Goal: Use online tool/utility

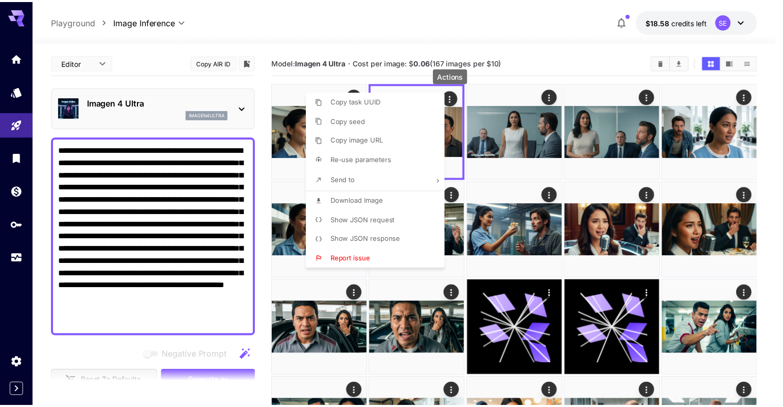
scroll to position [257, 0]
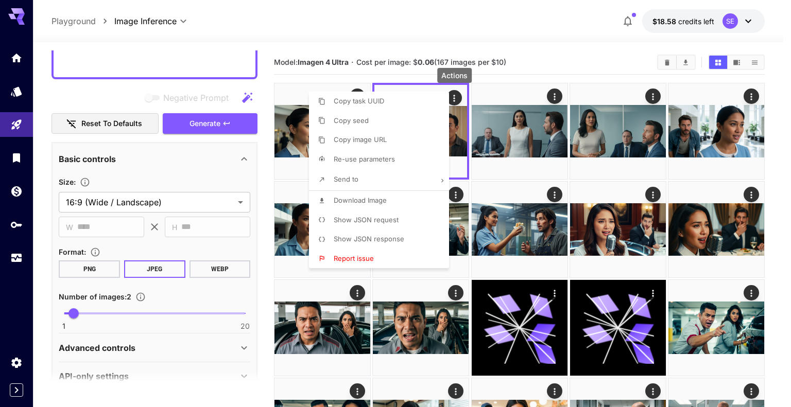
click at [349, 23] on div at bounding box center [395, 203] width 791 height 407
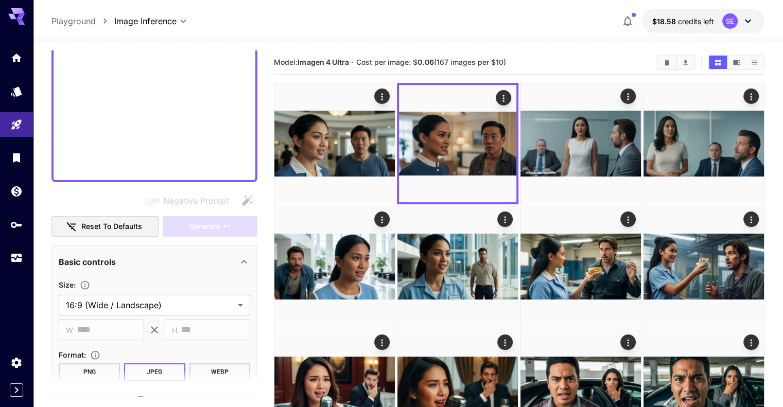
scroll to position [94, 0]
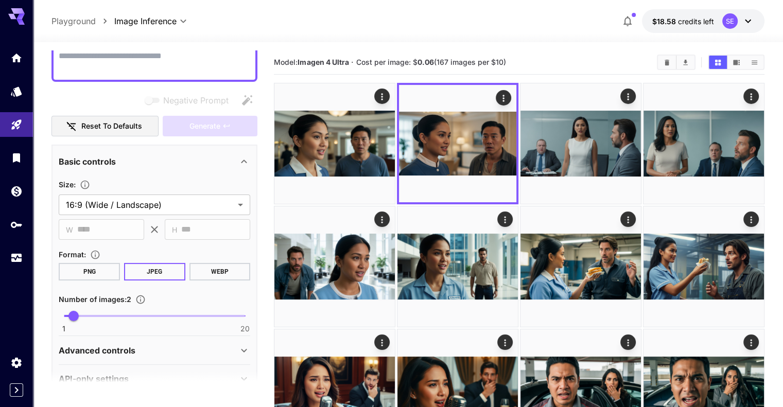
paste textarea "**********"
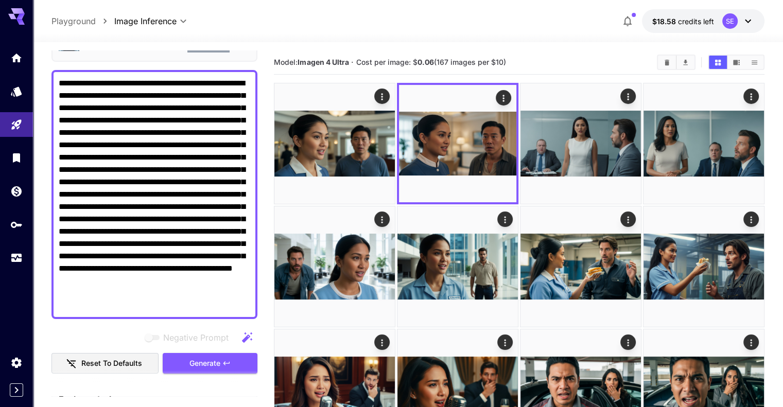
scroll to position [43, 0]
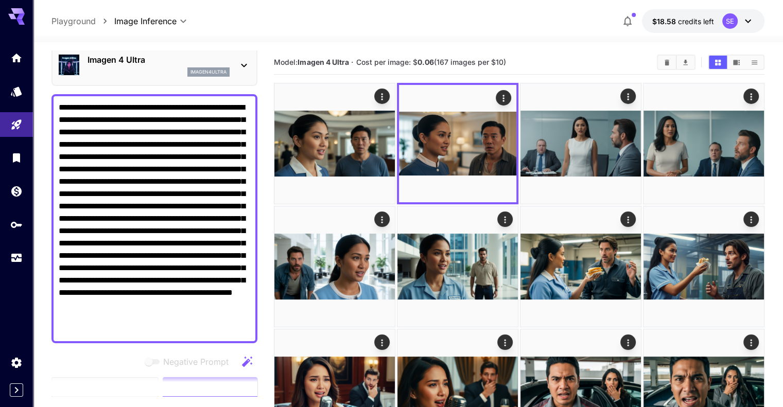
type textarea "**********"
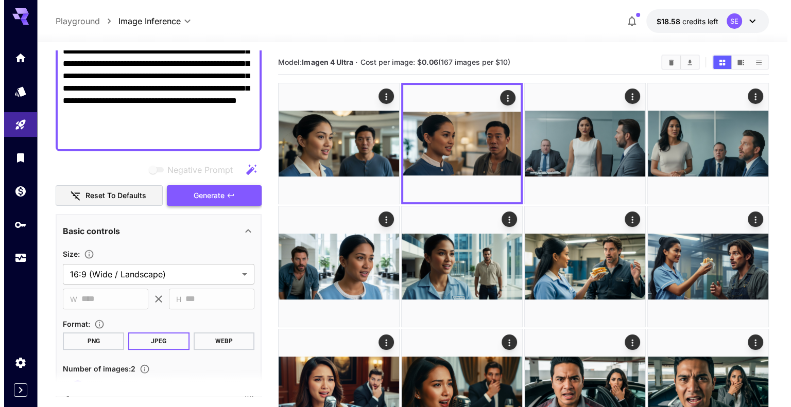
scroll to position [300, 0]
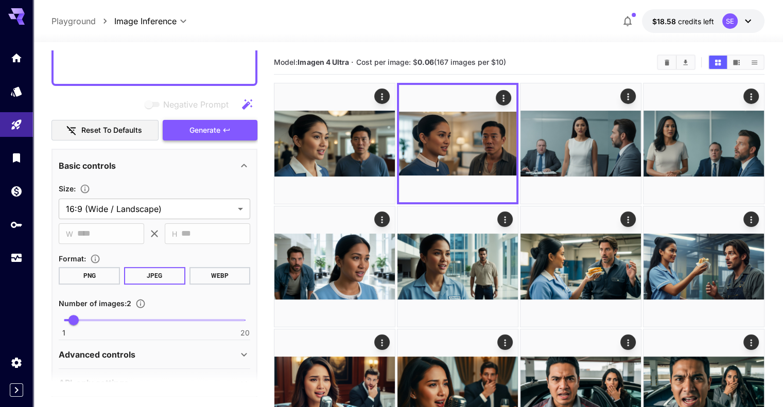
click at [214, 123] on button "Generate" at bounding box center [210, 130] width 95 height 21
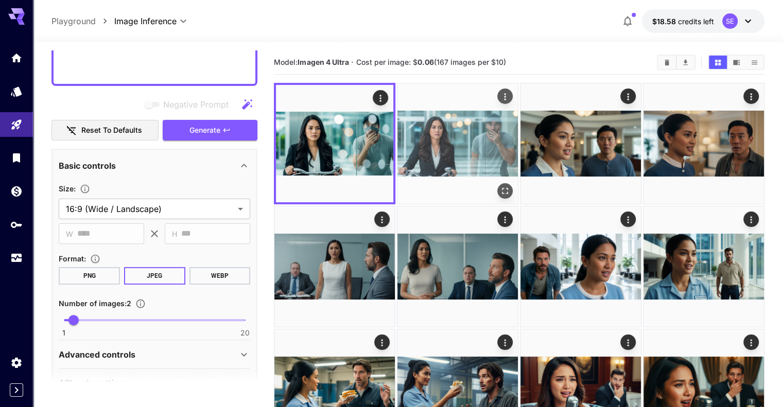
click at [500, 186] on icon "Open in fullscreen" at bounding box center [505, 191] width 10 height 10
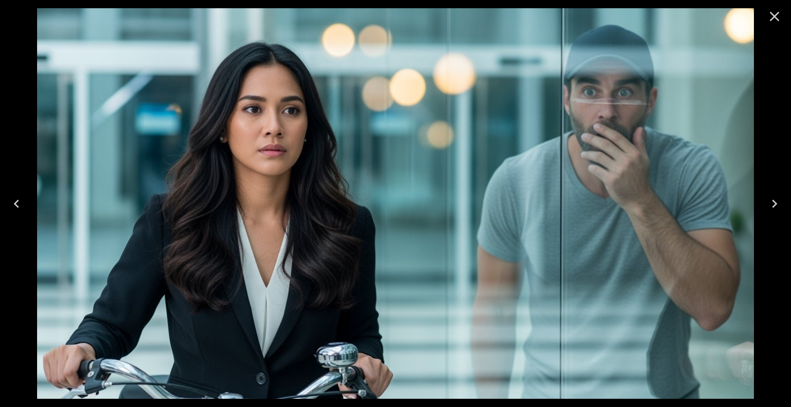
click at [776, 12] on icon "Close" at bounding box center [774, 16] width 16 height 16
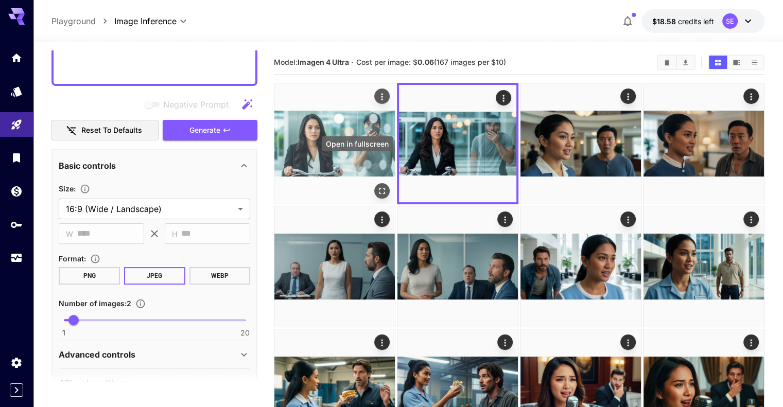
click at [377, 186] on icon "Open in fullscreen" at bounding box center [382, 191] width 10 height 10
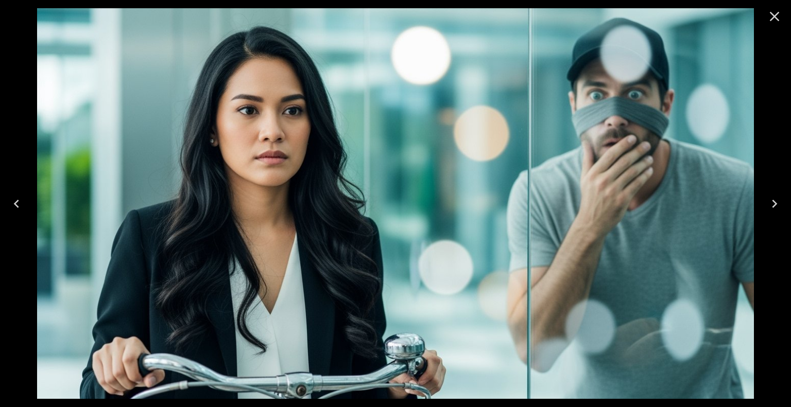
click at [765, 20] on button "Close" at bounding box center [774, 16] width 25 height 25
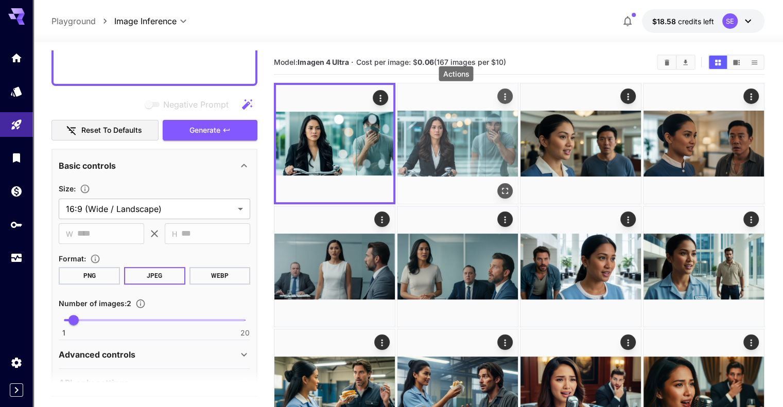
click at [500, 95] on icon "Actions" at bounding box center [505, 97] width 10 height 10
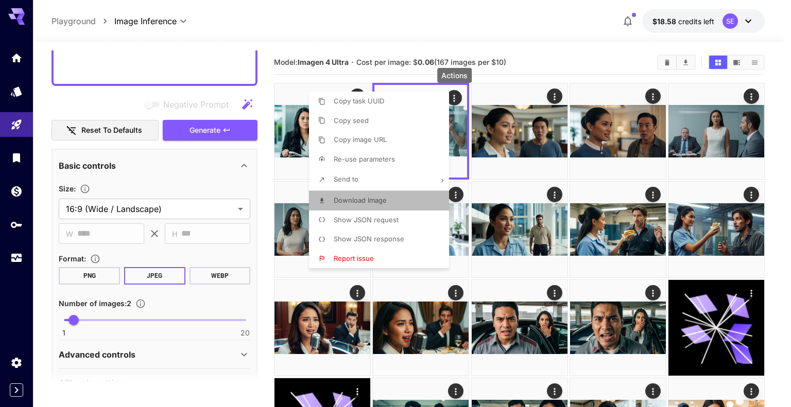
click at [401, 203] on li "Download Image" at bounding box center [382, 201] width 146 height 20
